Goal: Find specific page/section: Find specific page/section

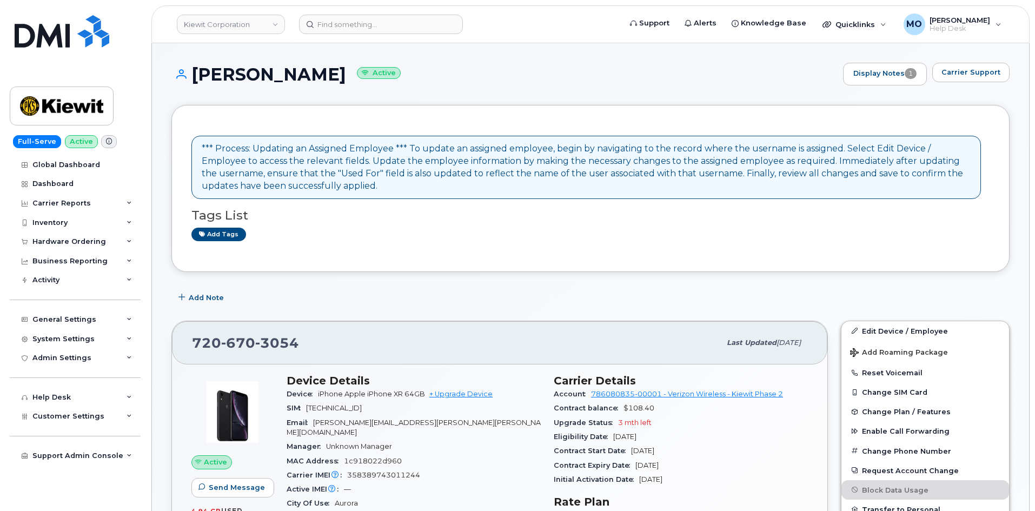
scroll to position [108, 0]
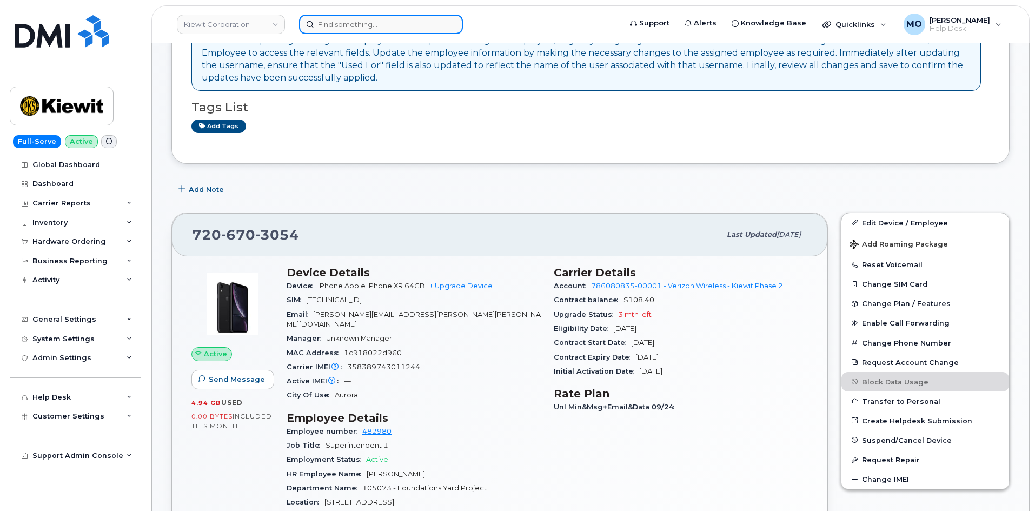
click at [334, 23] on input at bounding box center [381, 24] width 164 height 19
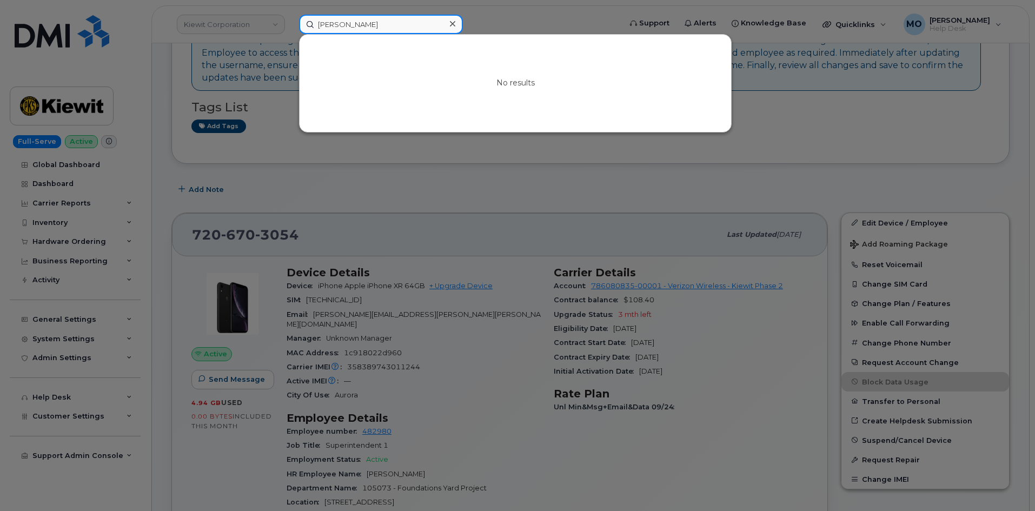
click at [329, 26] on input "Cory Jenks" at bounding box center [381, 24] width 164 height 19
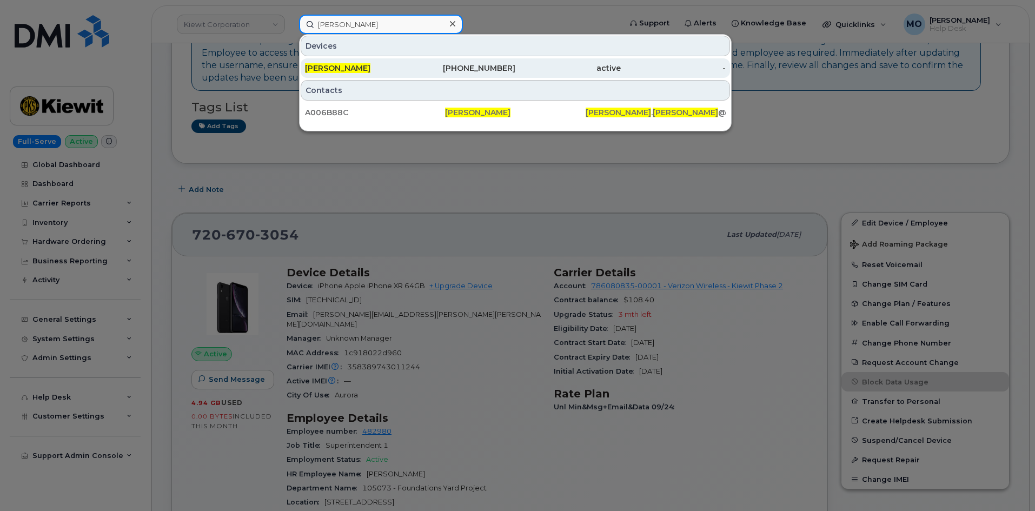
type input "[PERSON_NAME]"
click at [579, 72] on div "active" at bounding box center [567, 68] width 105 height 11
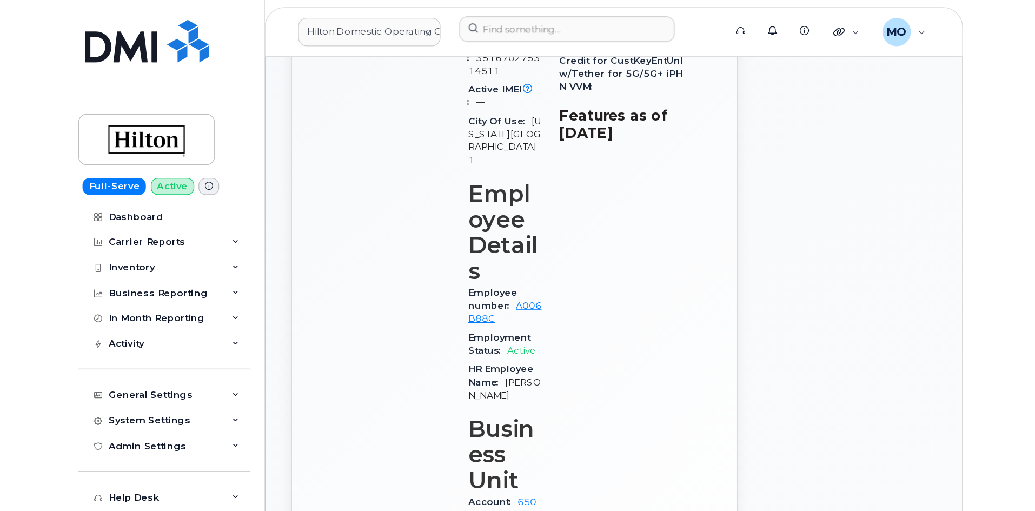
scroll to position [595, 0]
